Goal: Task Accomplishment & Management: Use online tool/utility

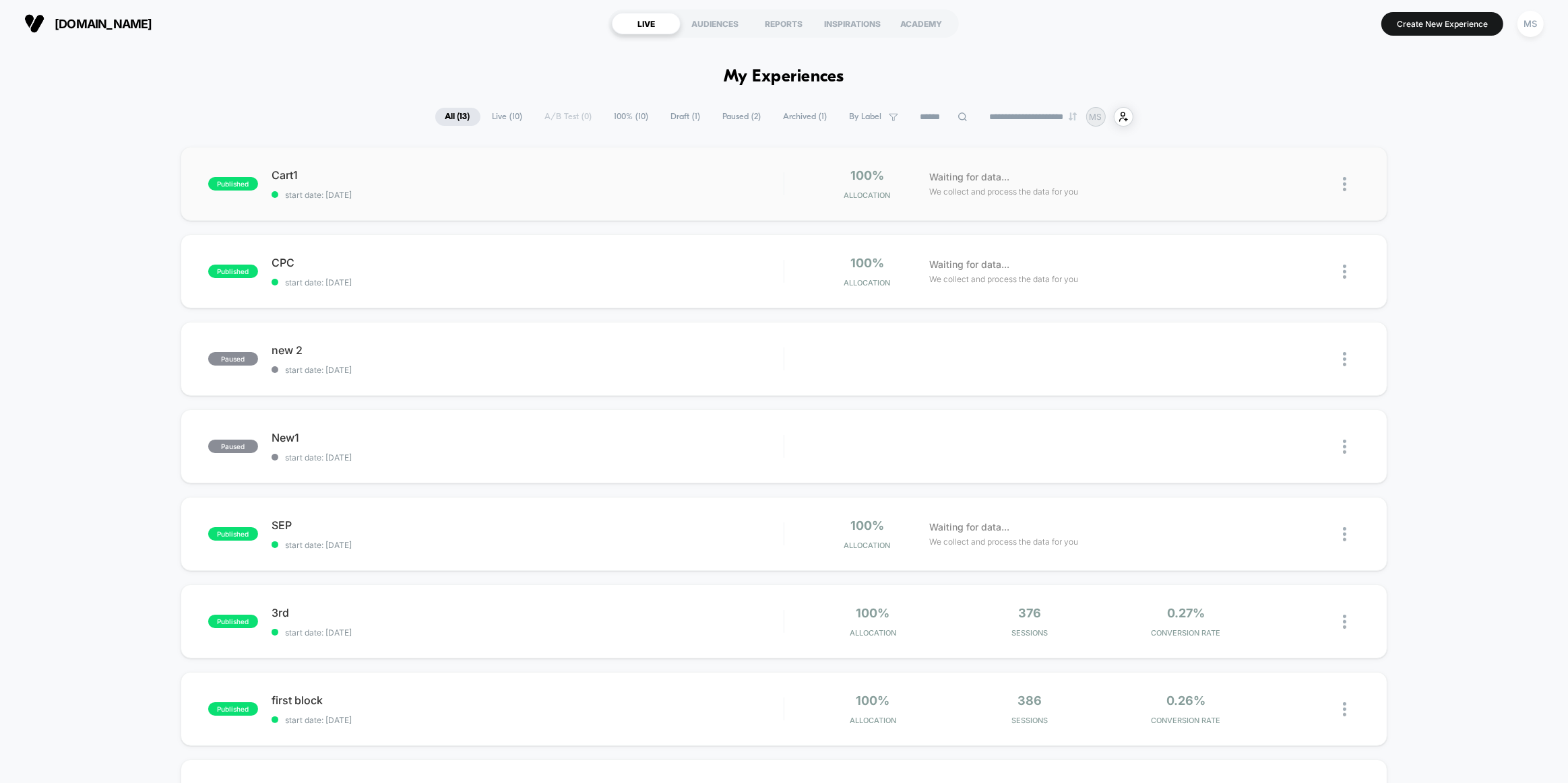
click at [729, 167] on div "published Cart1 start date: [DATE] 100% Allocation Waiting for data... We colle…" at bounding box center [784, 185] width 1208 height 75
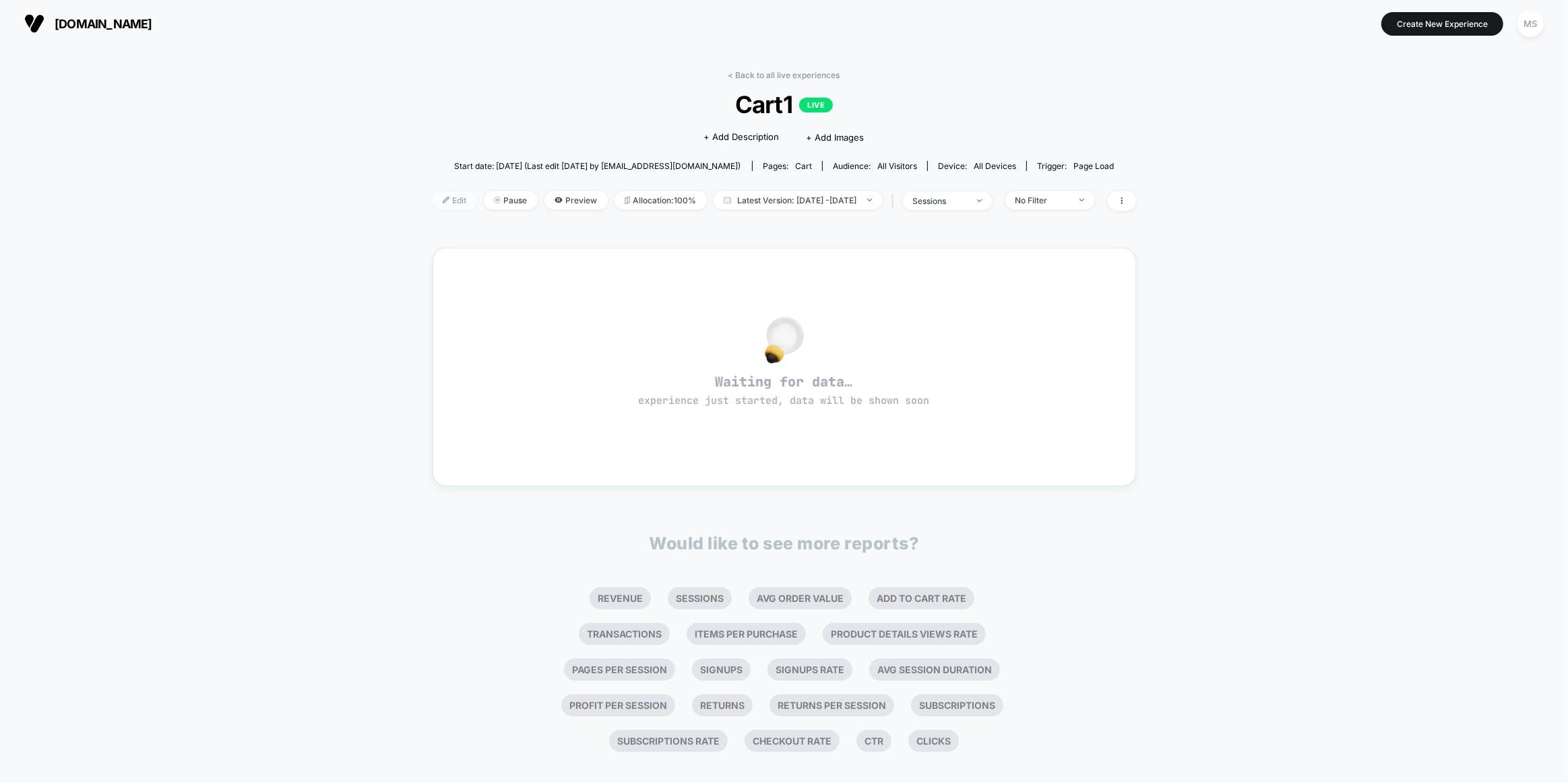
click at [432, 194] on span "Edit" at bounding box center [454, 200] width 45 height 18
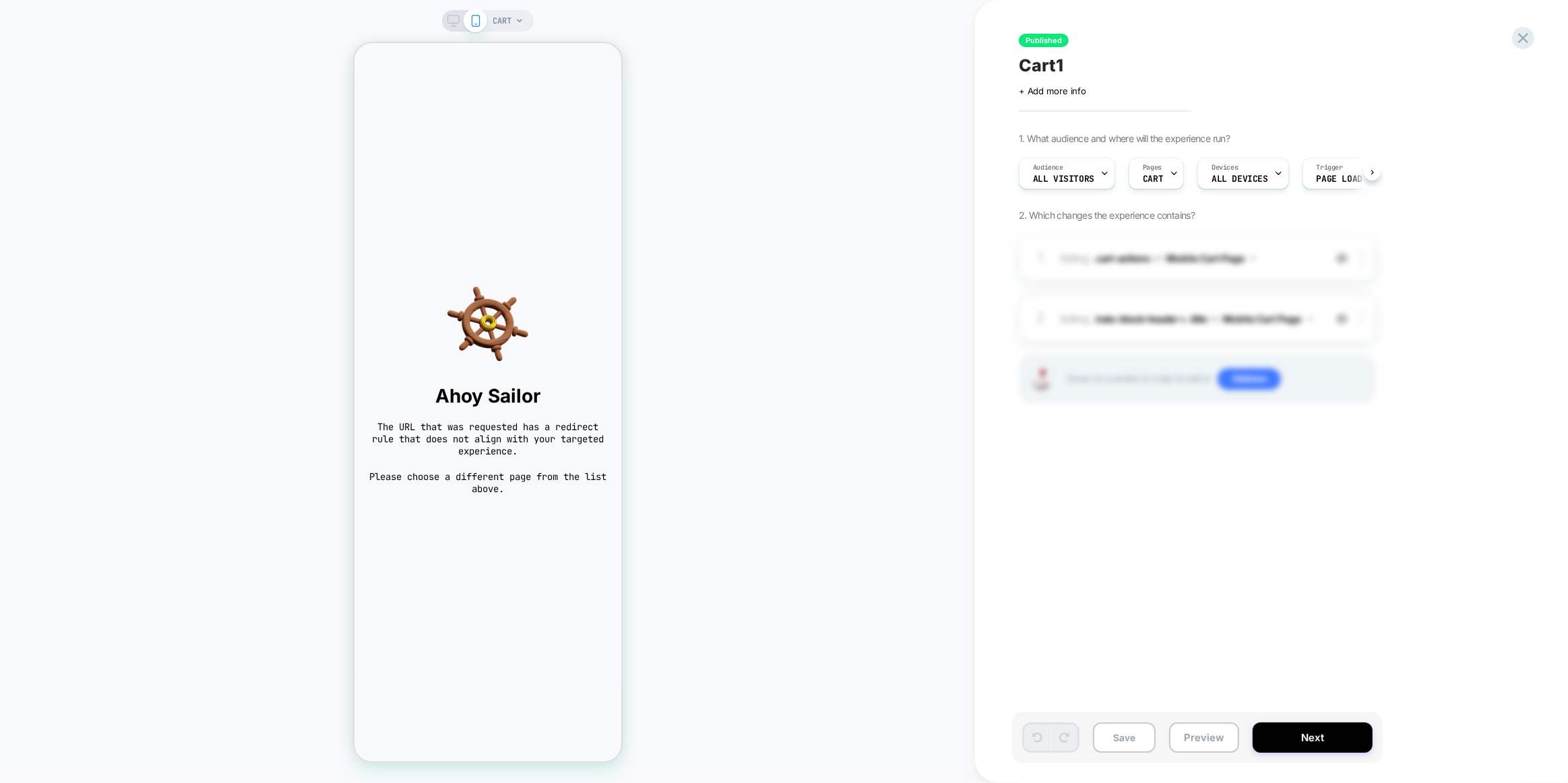
scroll to position [0, 1]
click at [564, 345] on img at bounding box center [487, 324] width 240 height 81
click at [1252, 188] on div "Audience All Visitors Pages CART Devices ALL DEVICES Trigger Page Load" at bounding box center [1189, 173] width 357 height 45
click at [1258, 177] on span "ALL DEVICES" at bounding box center [1238, 180] width 55 height 10
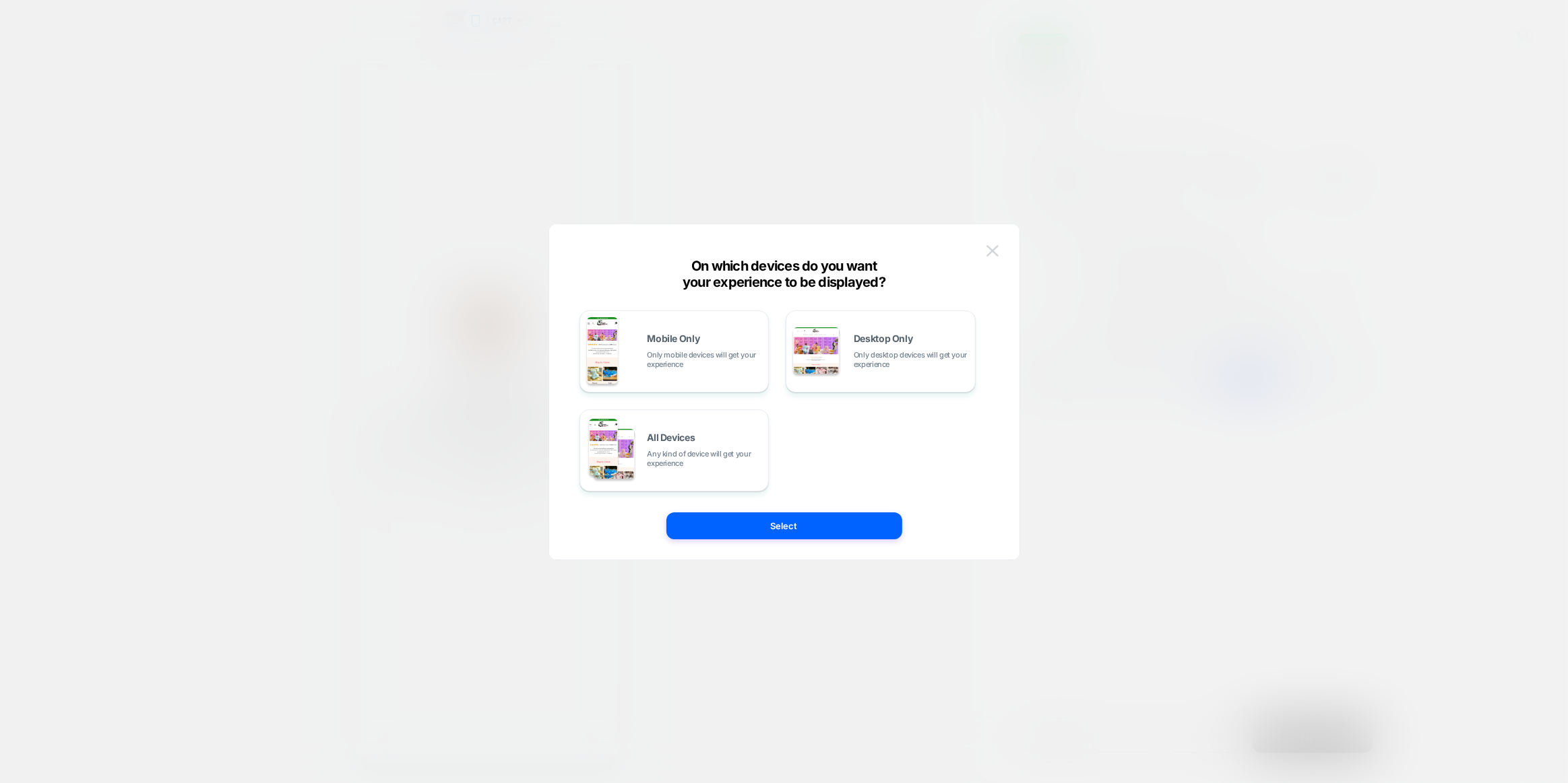
click at [999, 252] on button at bounding box center [991, 250] width 20 height 20
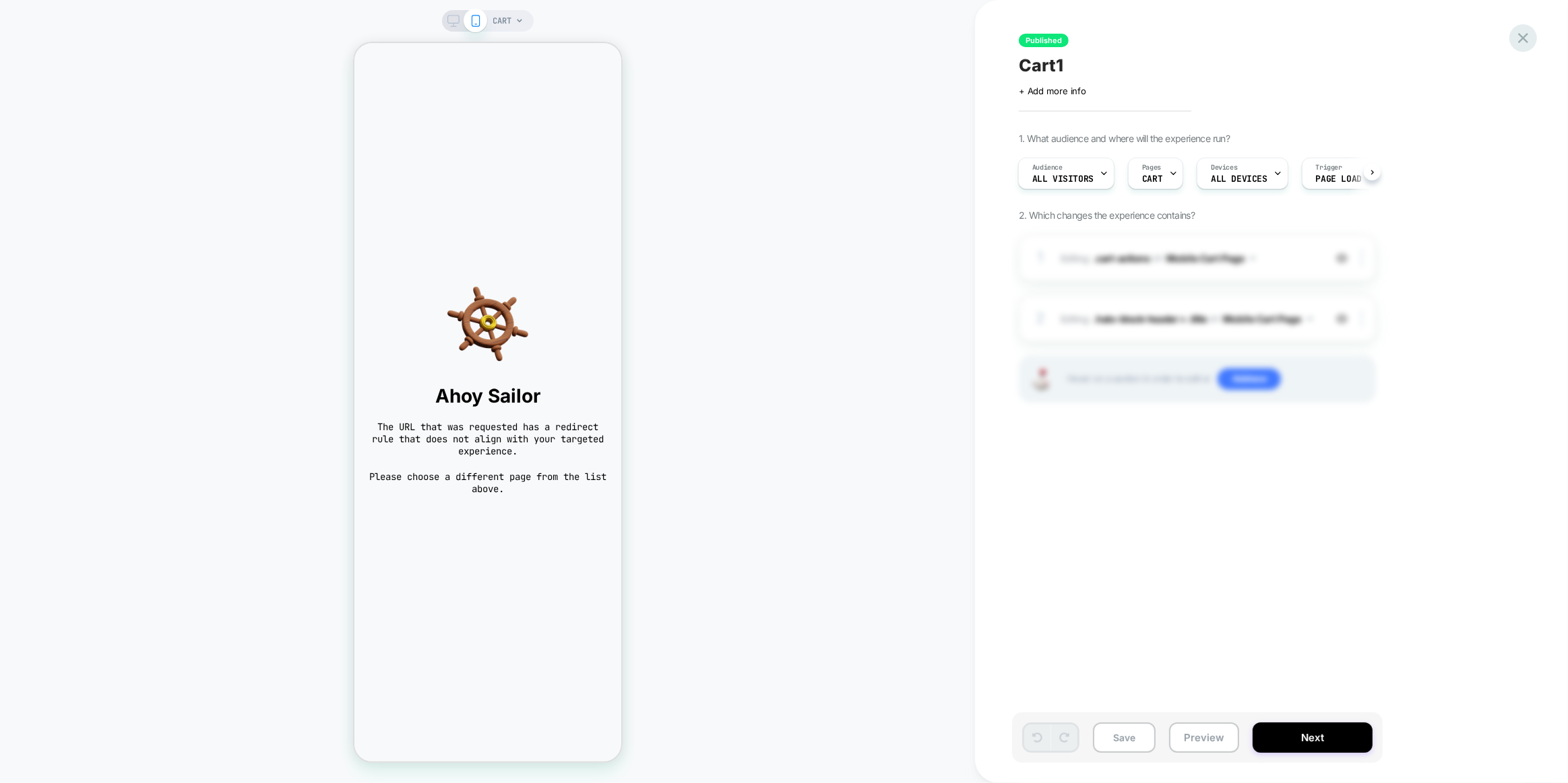
click at [1523, 43] on icon at bounding box center [1522, 37] width 18 height 18
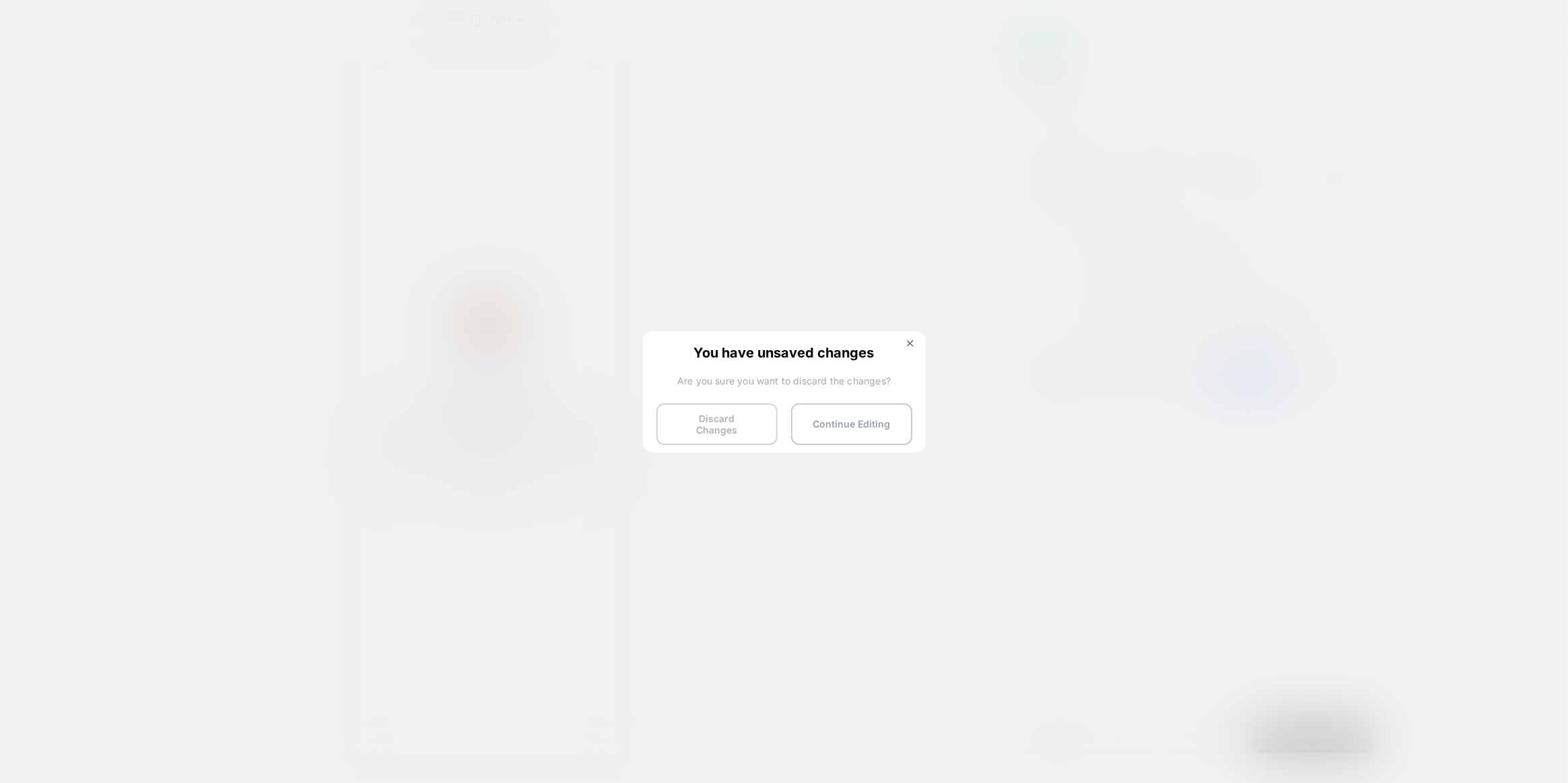
click at [718, 434] on button "Discard Changes" at bounding box center [716, 424] width 121 height 42
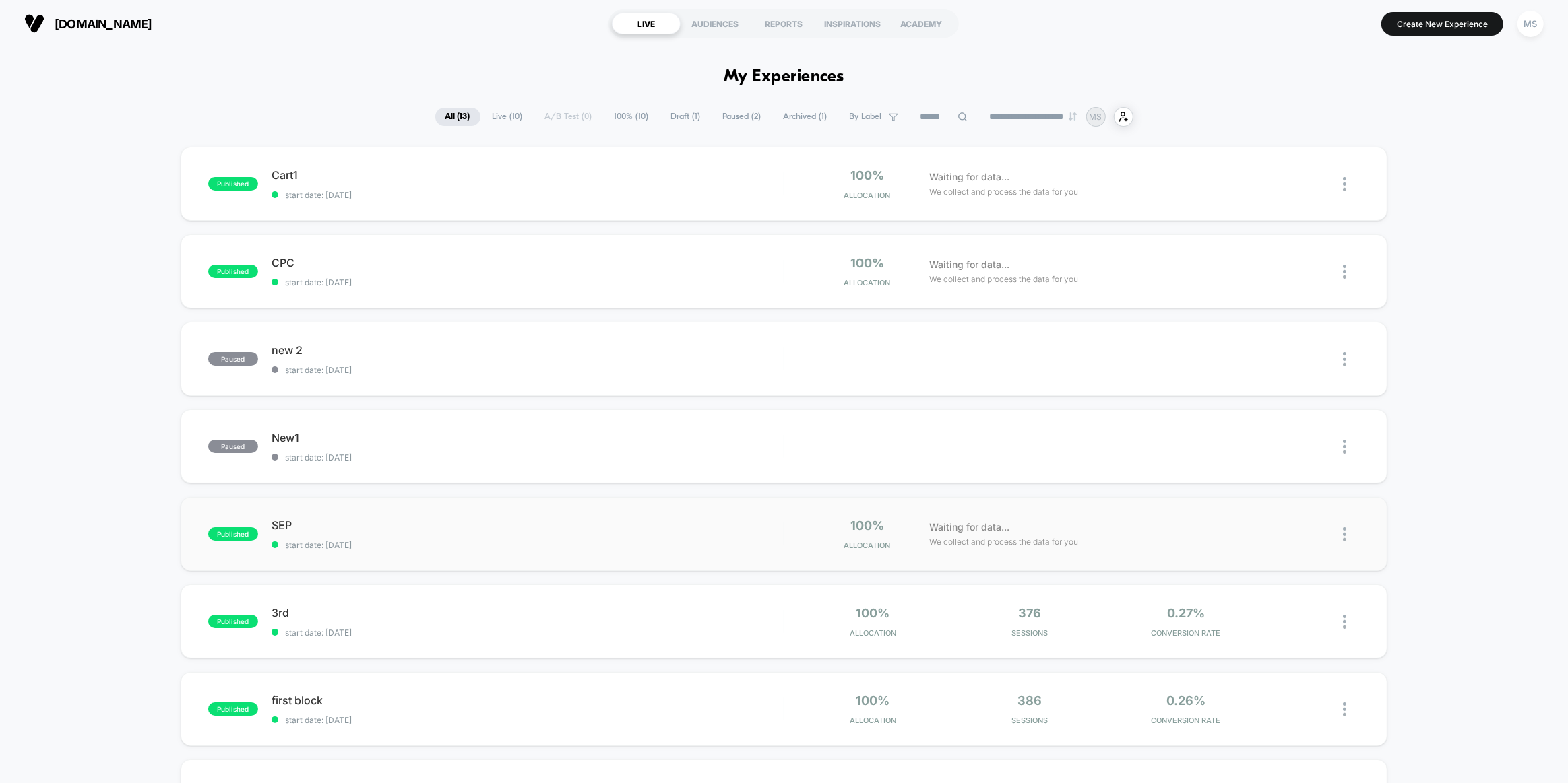
click at [489, 512] on div "published SEP start date: [DATE] 100% Allocation Waiting for data... We collect…" at bounding box center [784, 534] width 1208 height 75
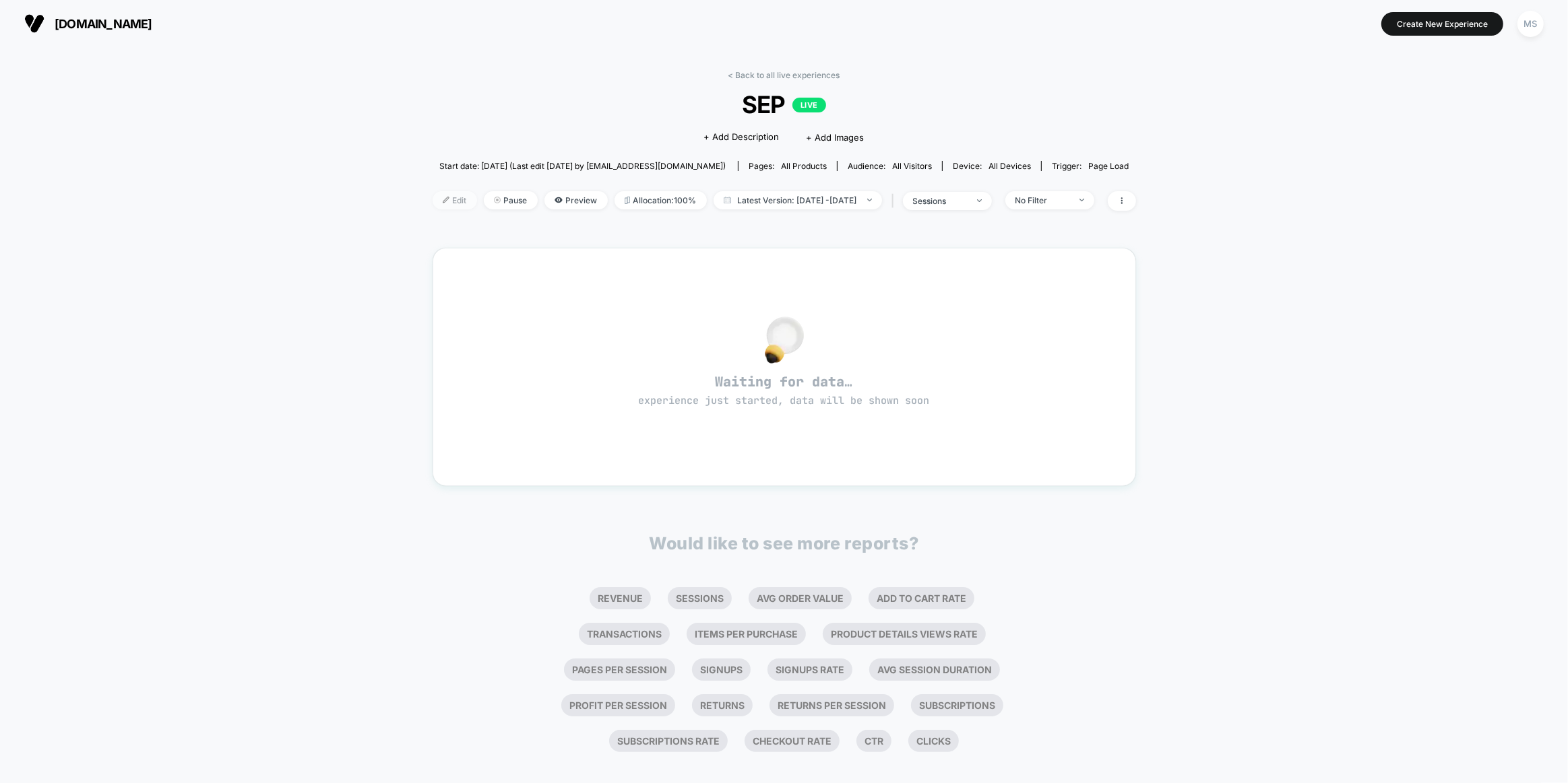
click at [440, 204] on span "Edit" at bounding box center [454, 200] width 45 height 18
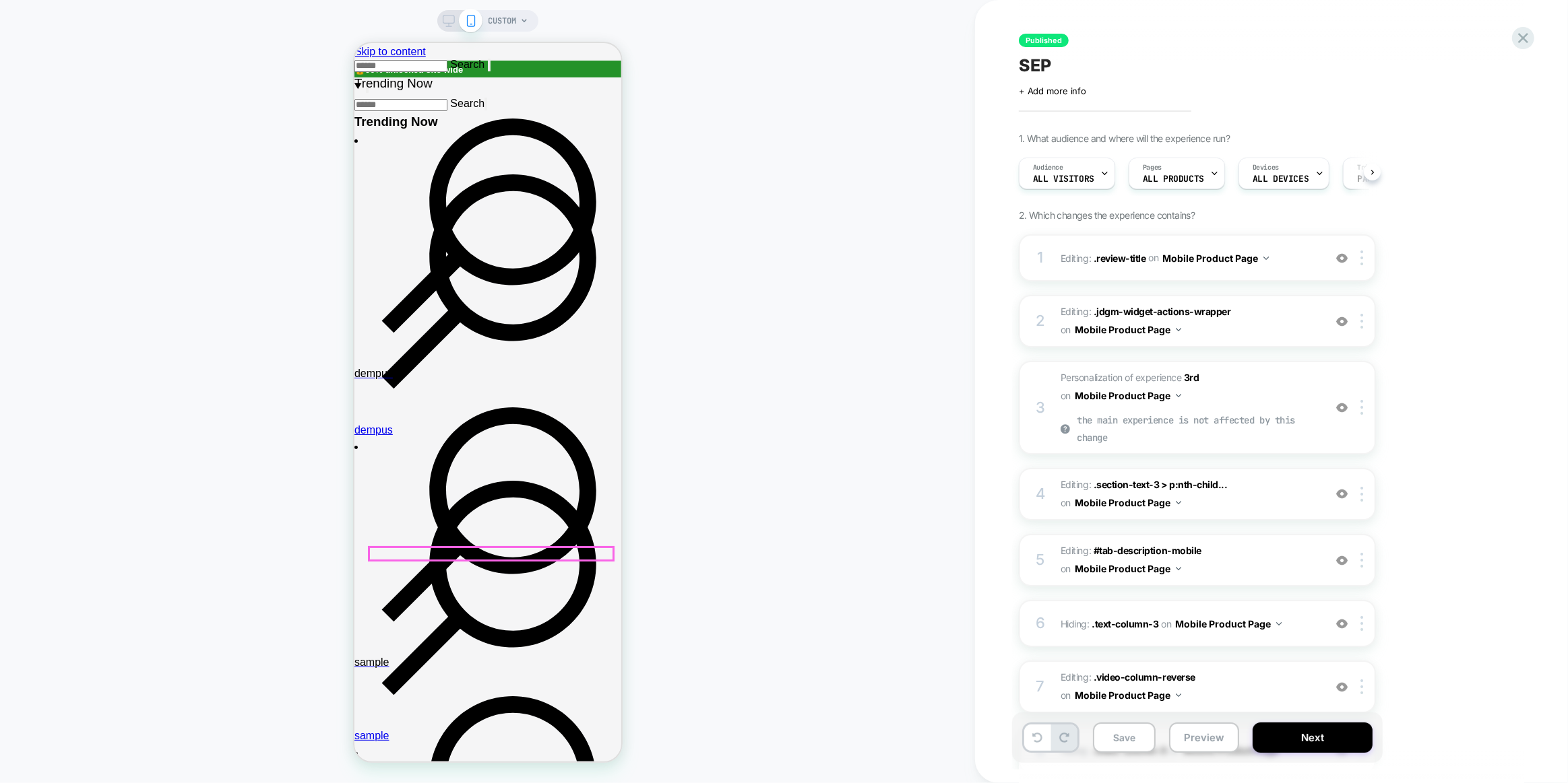
scroll to position [0, 1]
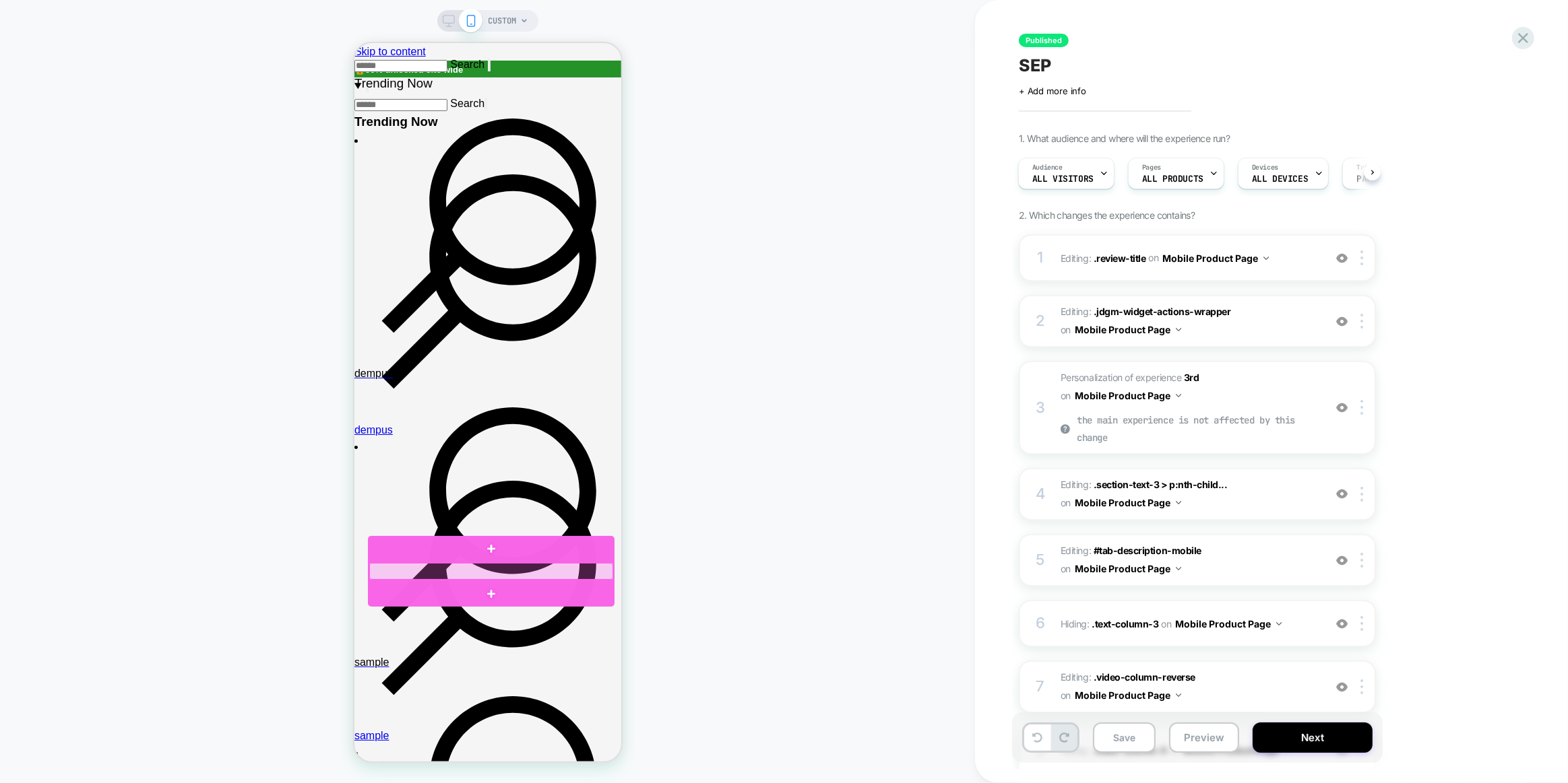
click at [430, 572] on div at bounding box center [490, 572] width 244 height 17
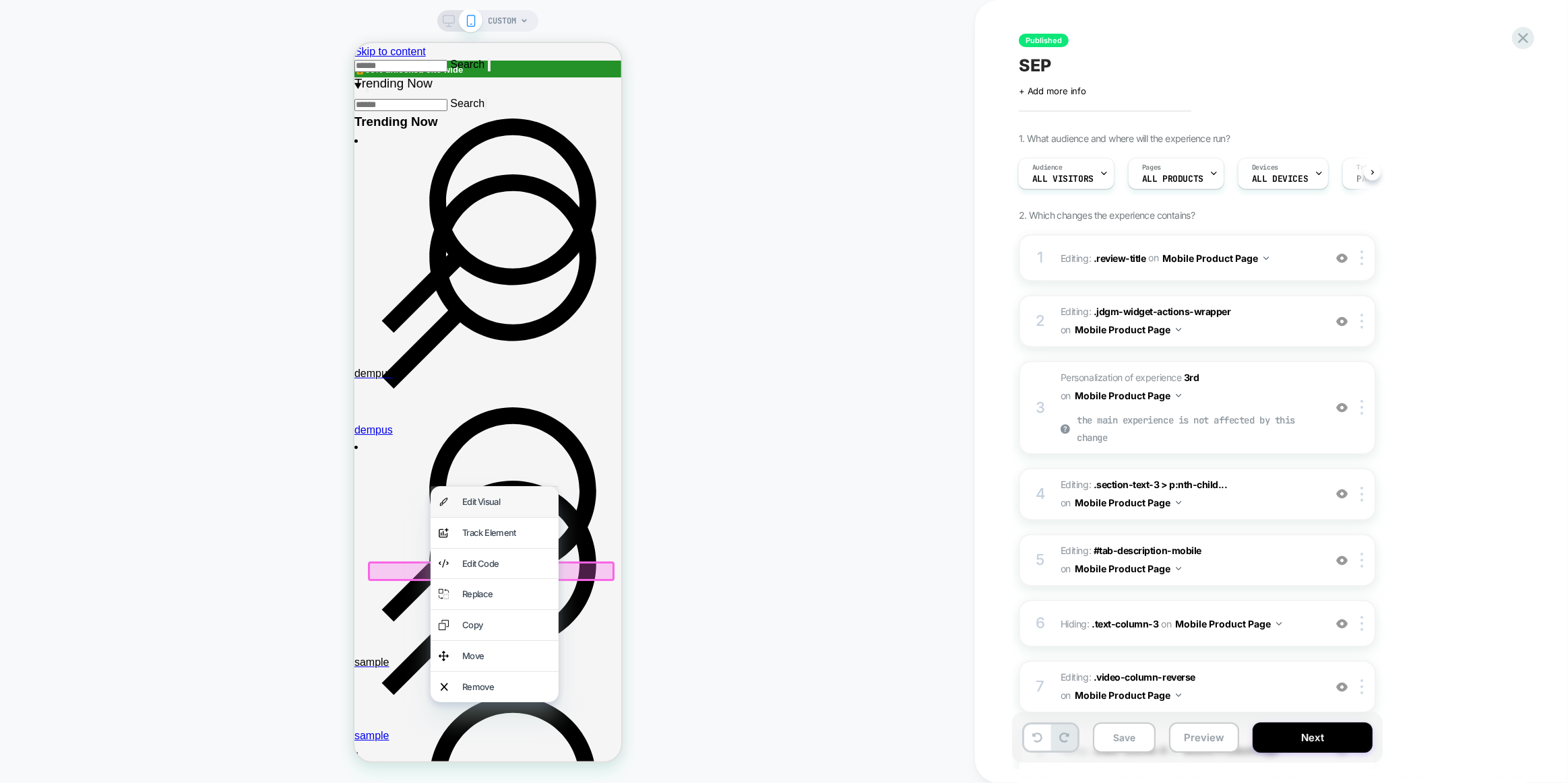
click at [490, 504] on div "Edit Visual" at bounding box center [506, 502] width 88 height 14
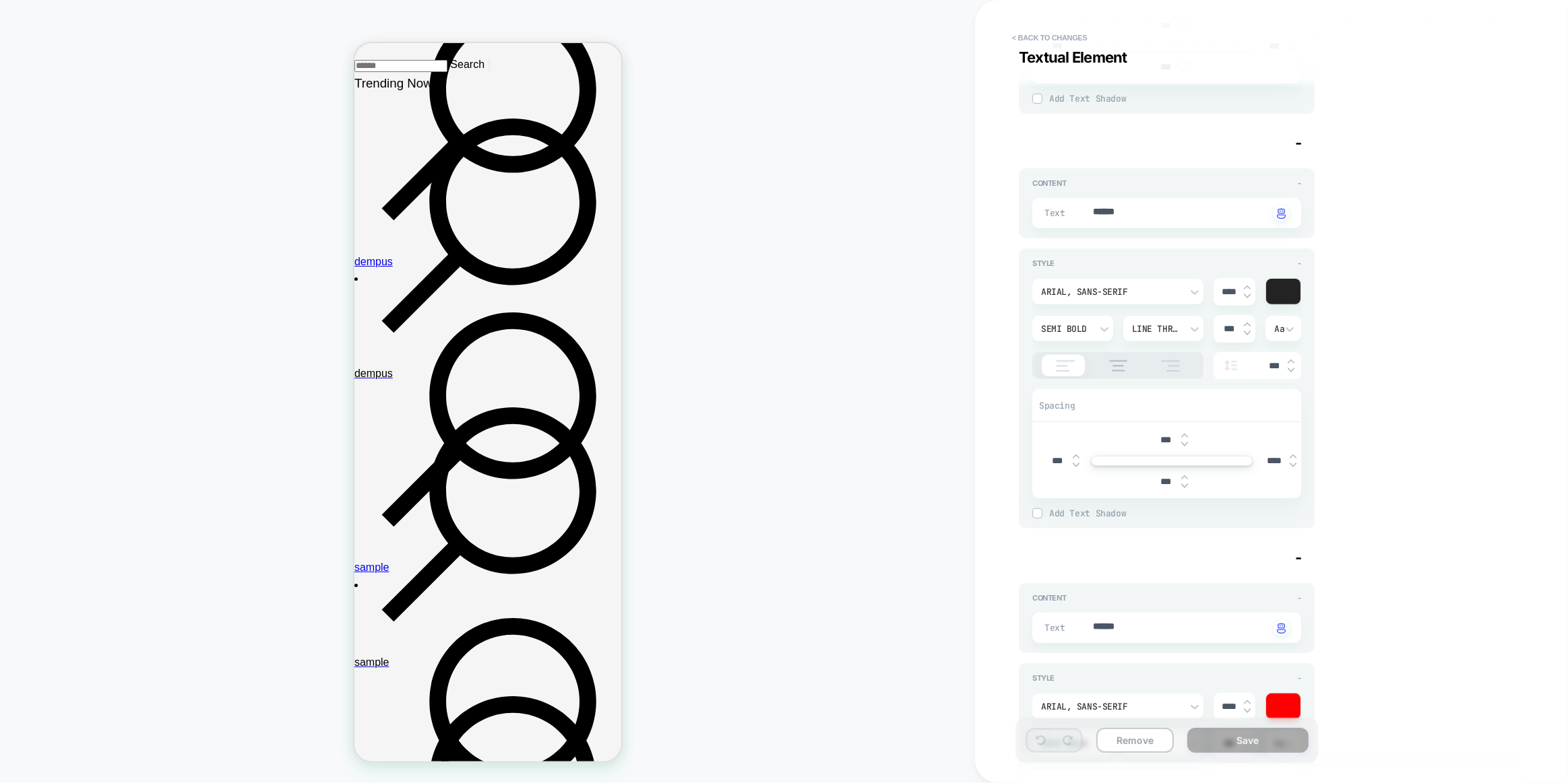
scroll to position [795, 0]
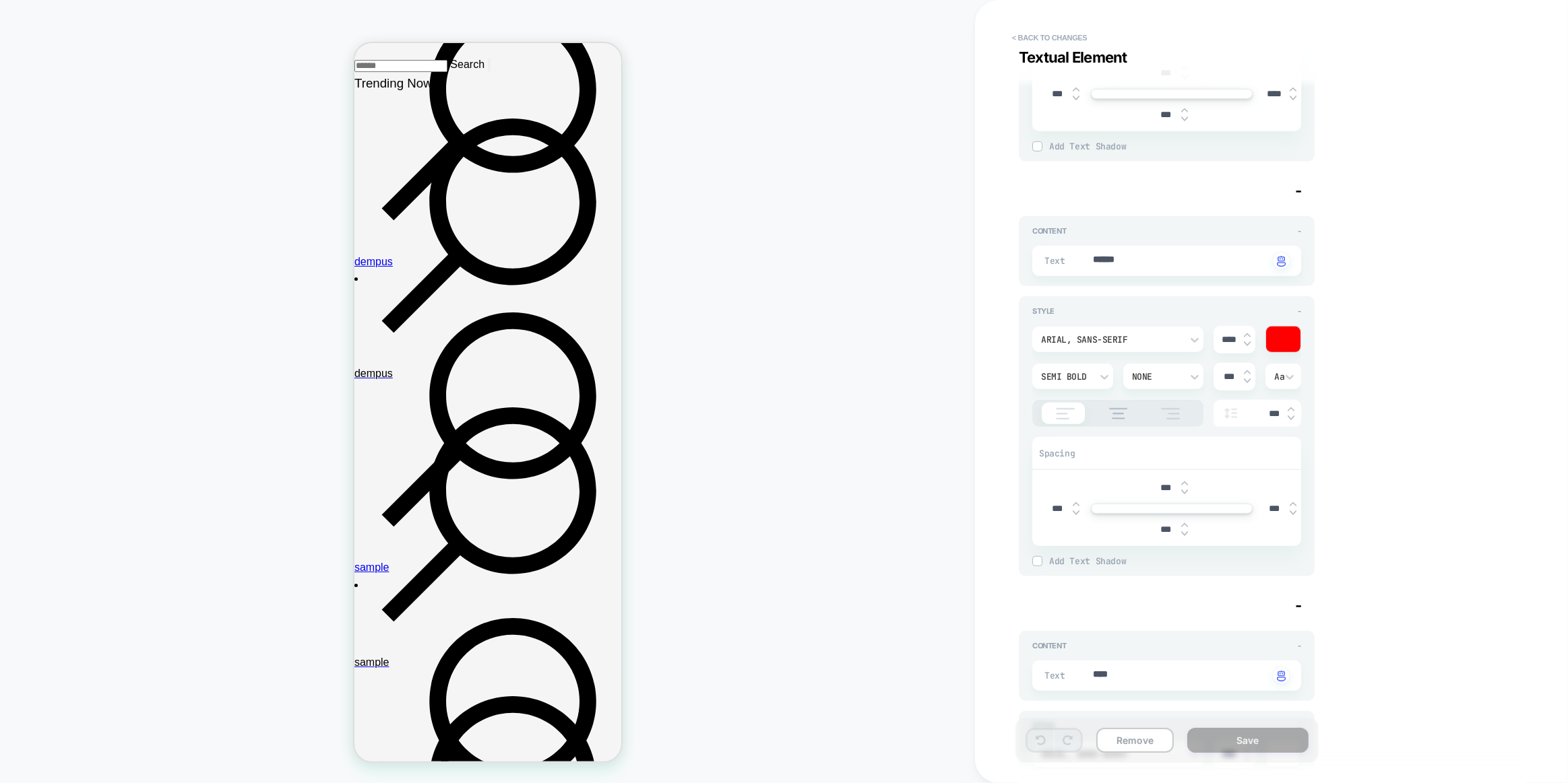
click at [1295, 332] on div at bounding box center [1282, 339] width 33 height 26
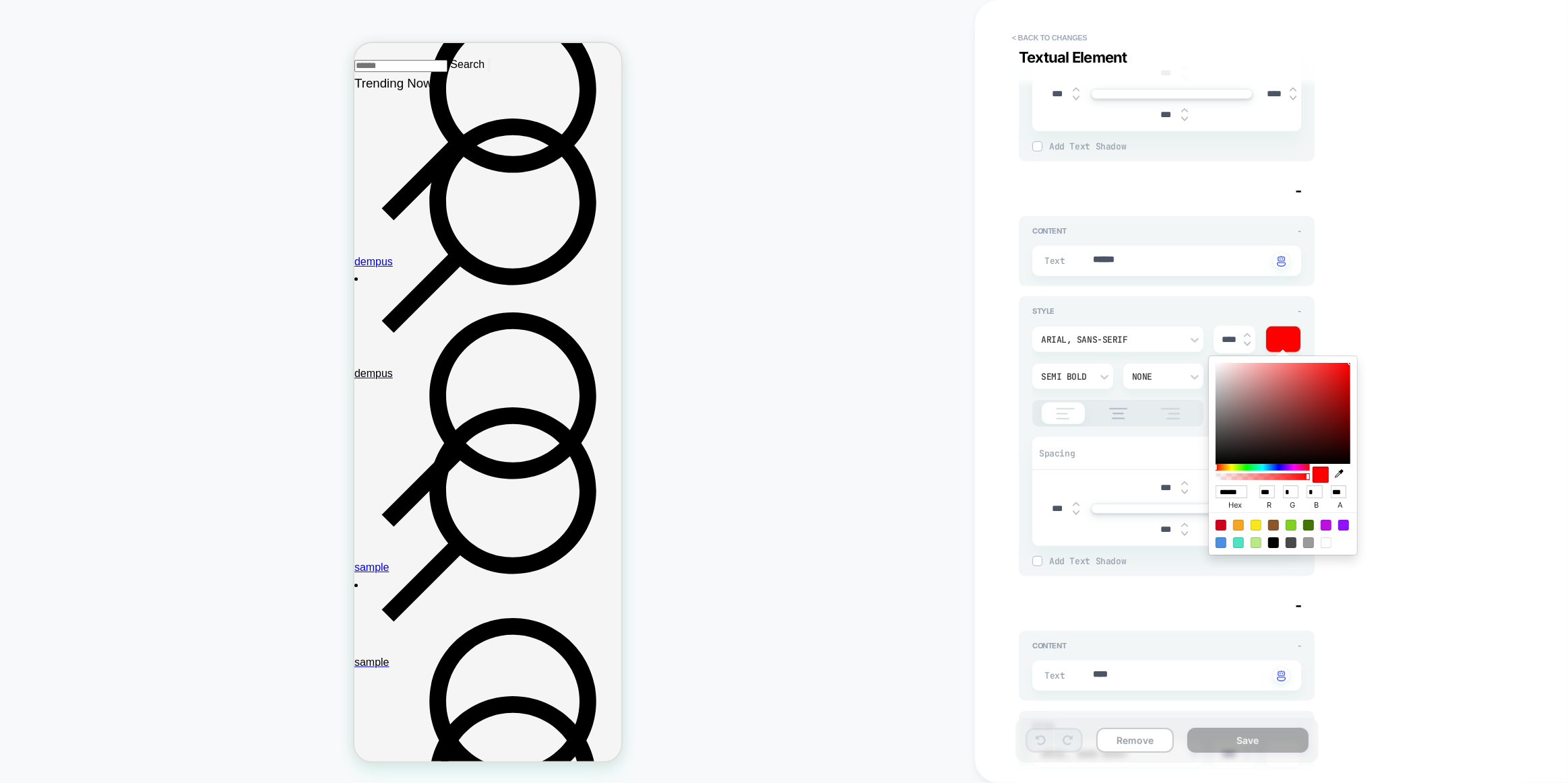
click at [1242, 490] on input "******" at bounding box center [1230, 491] width 32 height 12
